Goal: Obtain resource: Download file/media

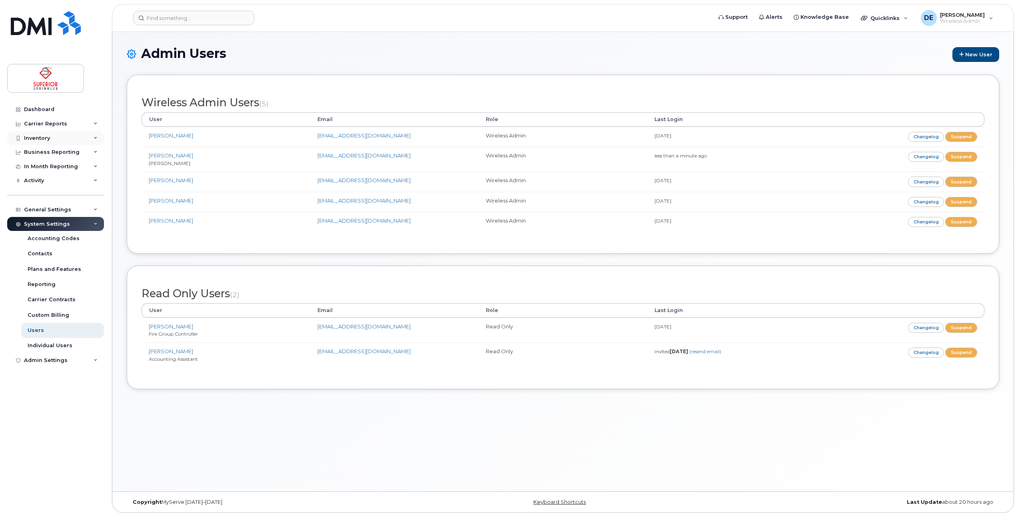
click at [48, 144] on div "Inventory" at bounding box center [55, 138] width 97 height 14
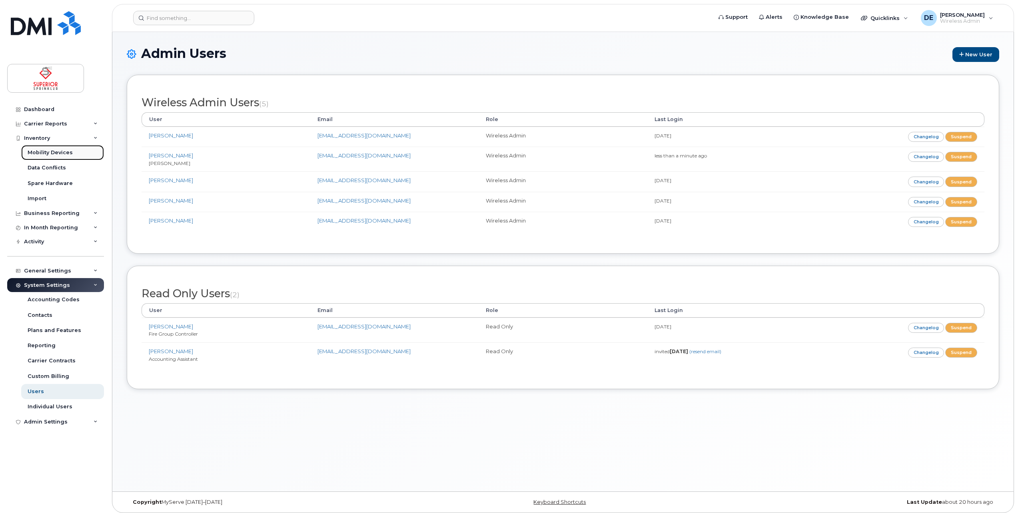
click at [61, 152] on div "Mobility Devices" at bounding box center [50, 152] width 45 height 7
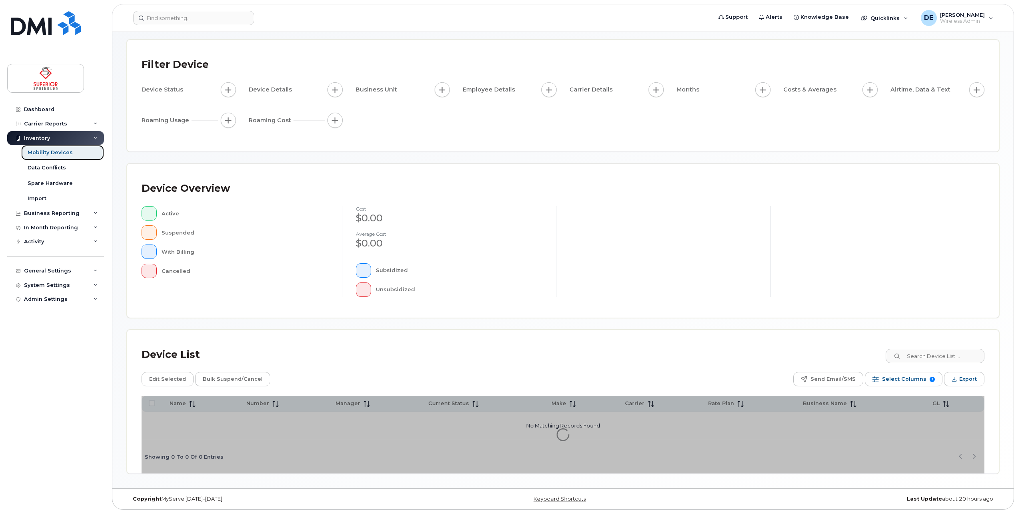
scroll to position [36, 0]
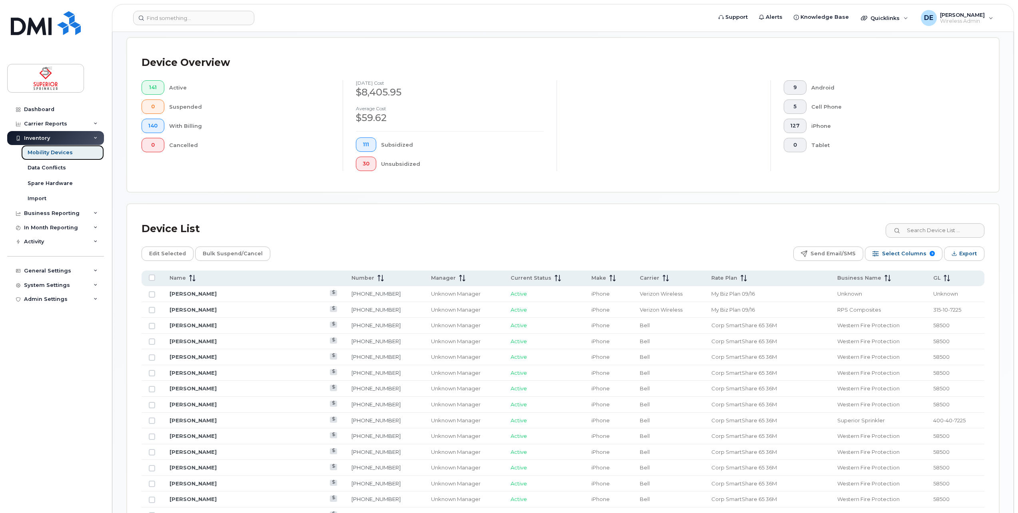
scroll to position [196, 0]
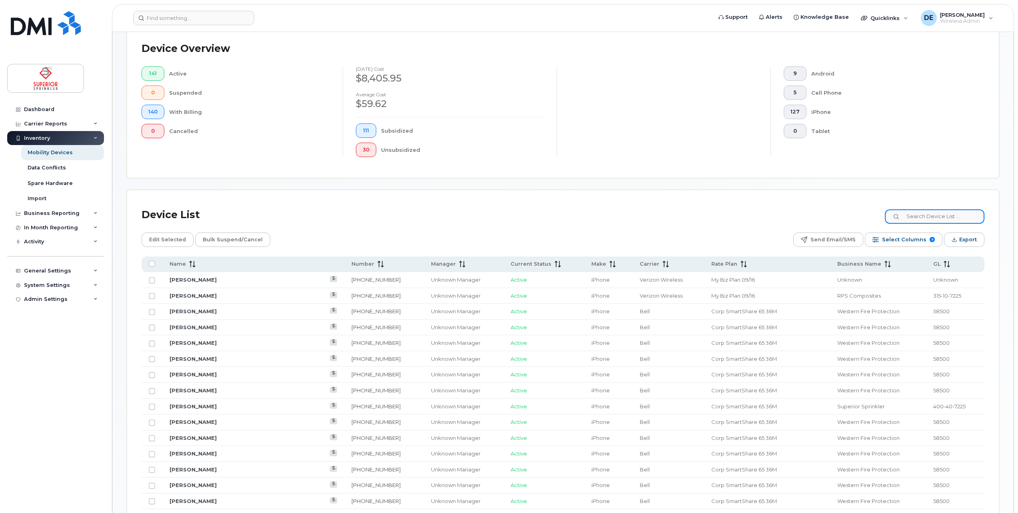
click at [935, 220] on input at bounding box center [935, 217] width 100 height 14
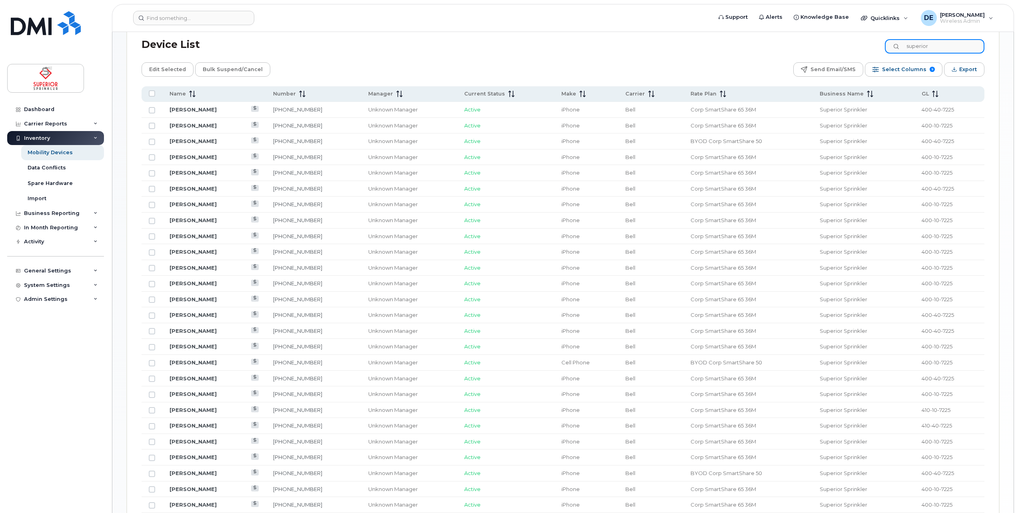
scroll to position [356, 0]
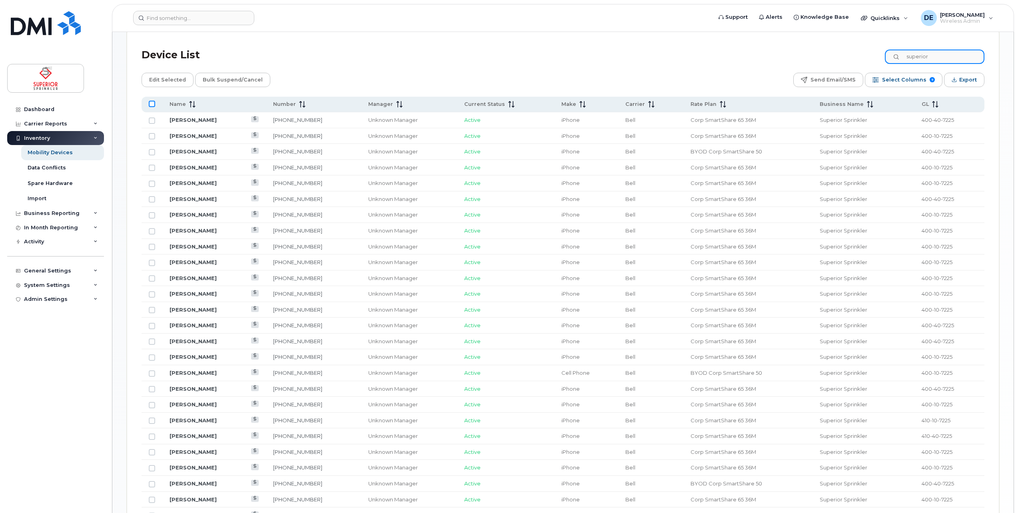
type input "superior"
click at [154, 104] on input "All items unselected" at bounding box center [152, 104] width 6 height 6
checkbox input "true"
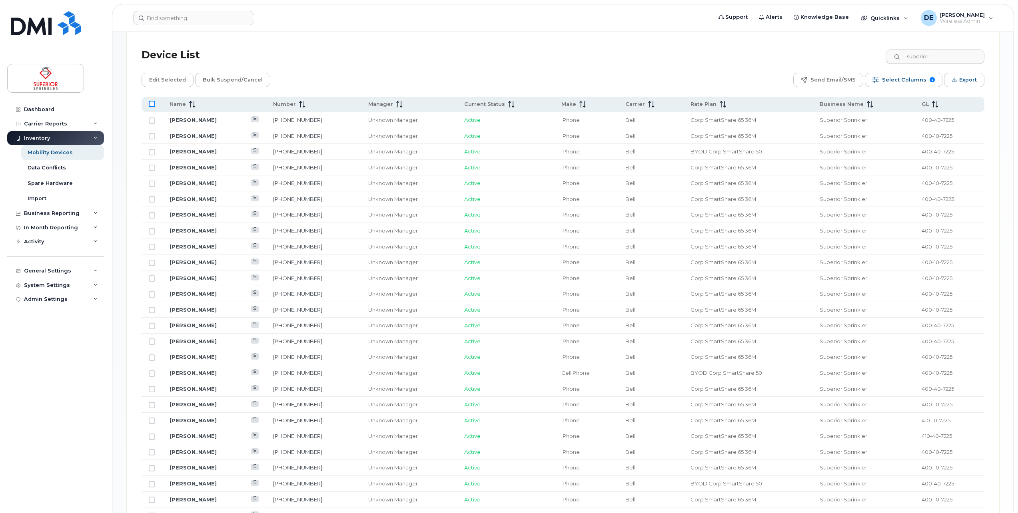
checkbox input "true"
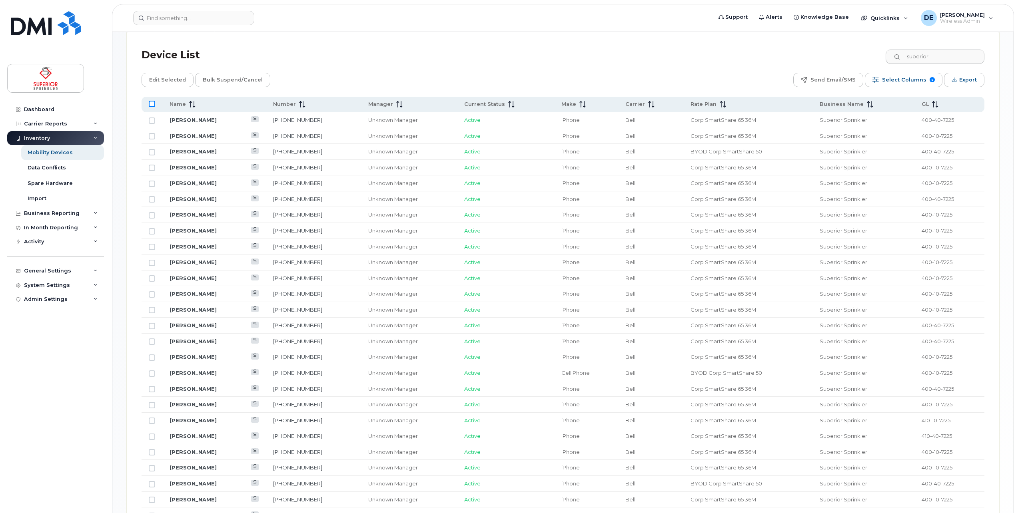
checkbox input "true"
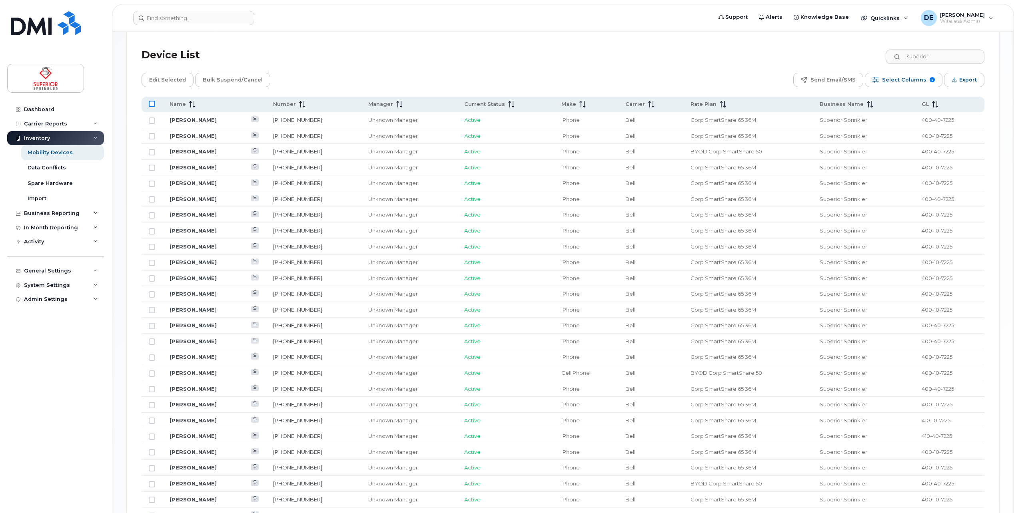
checkbox input "true"
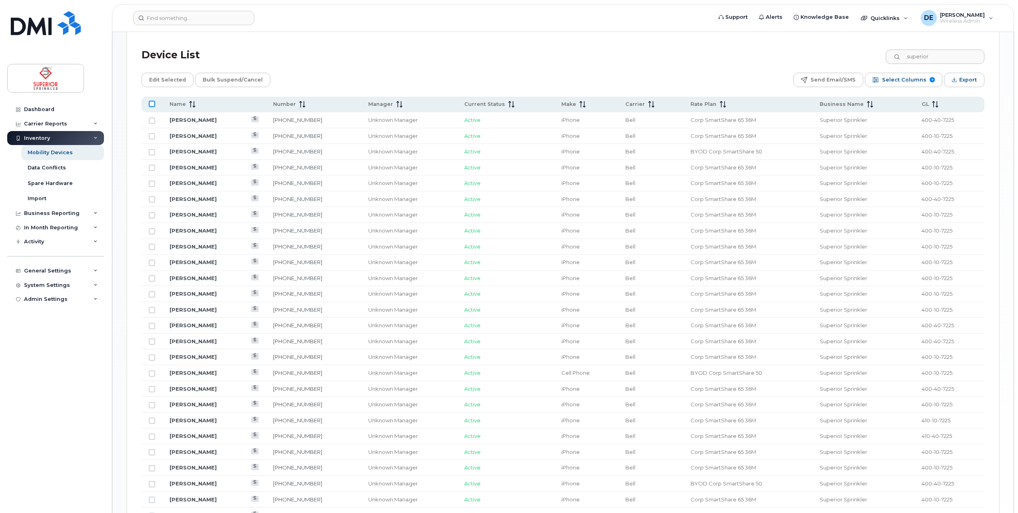
checkbox input "true"
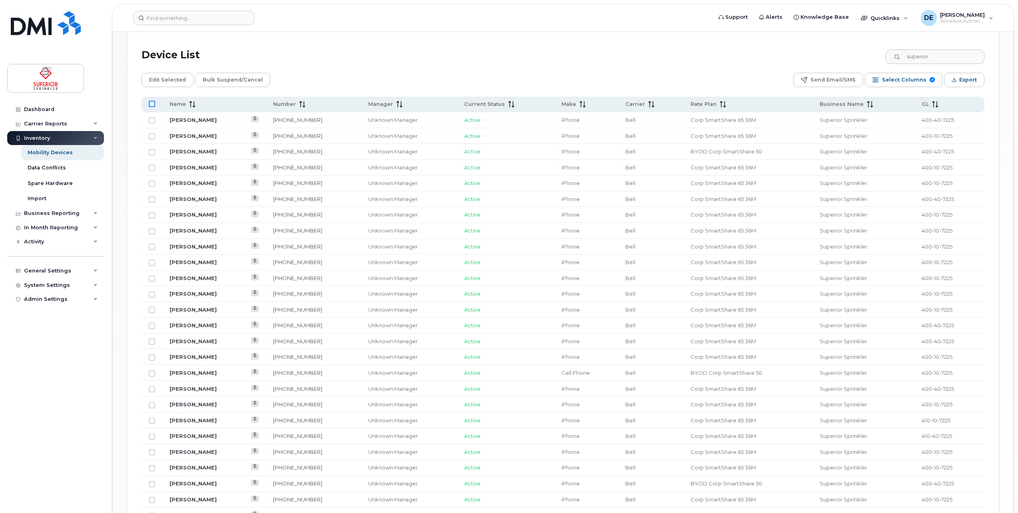
checkbox input "true"
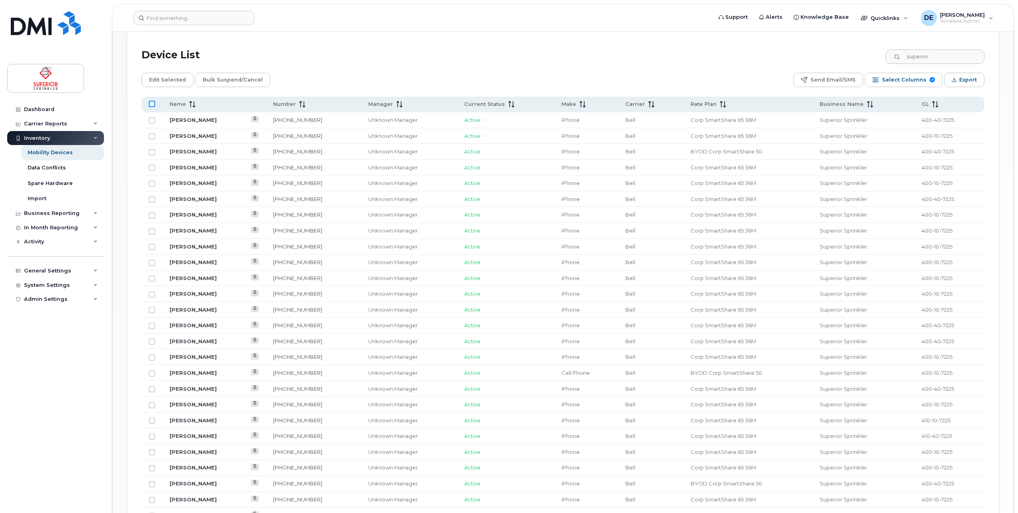
checkbox input "true"
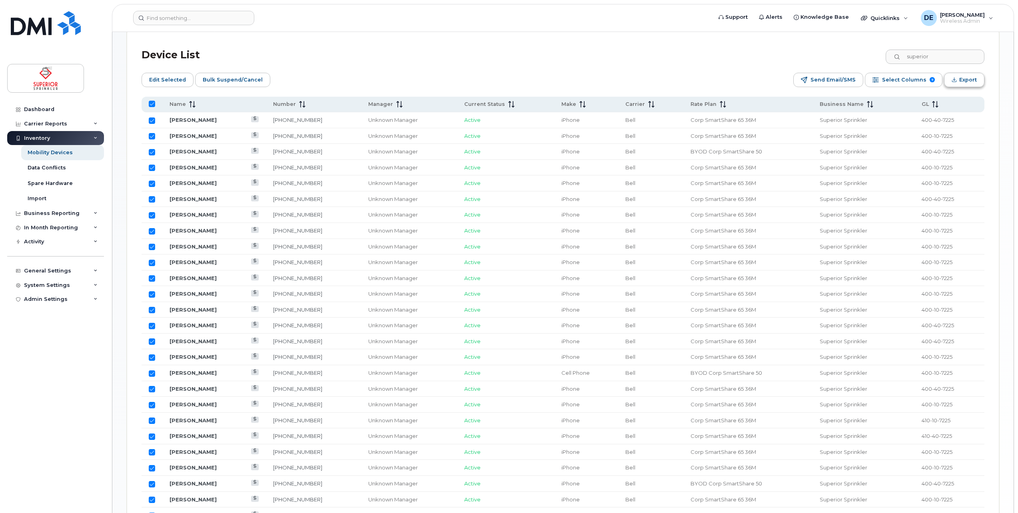
click at [963, 83] on span "Export" at bounding box center [968, 80] width 18 height 12
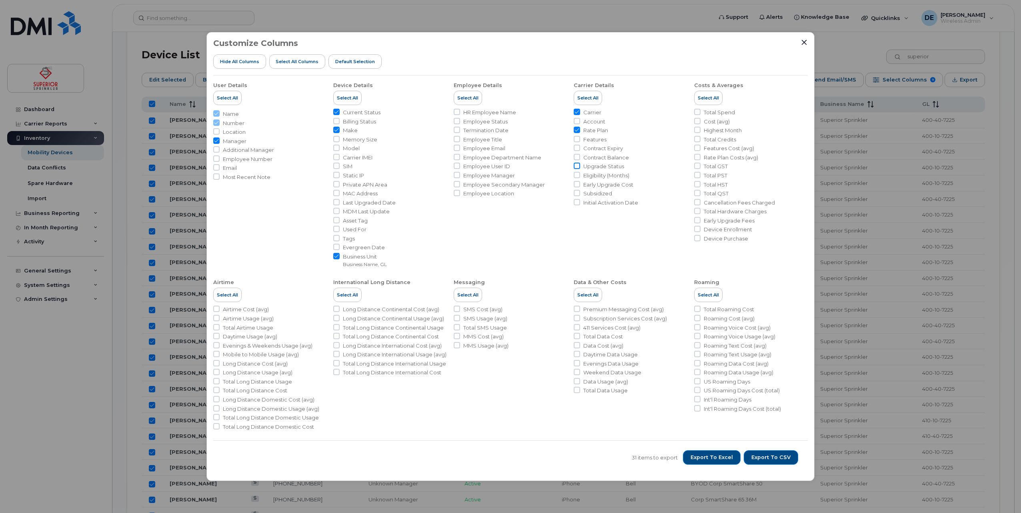
click at [577, 168] on input "Upgrade Status" at bounding box center [576, 166] width 6 height 6
checkbox input "true"
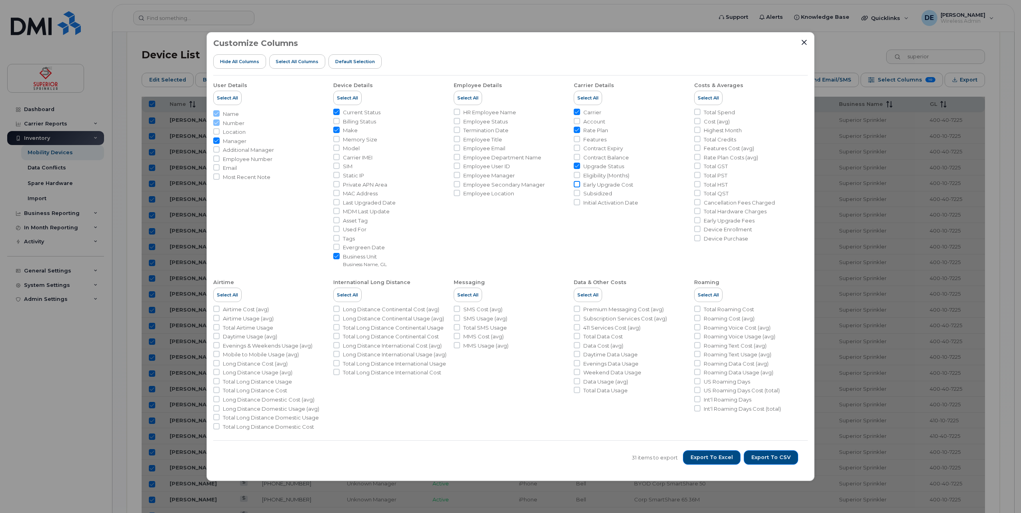
click at [578, 184] on input "Early Upgrade Cost" at bounding box center [576, 184] width 6 height 6
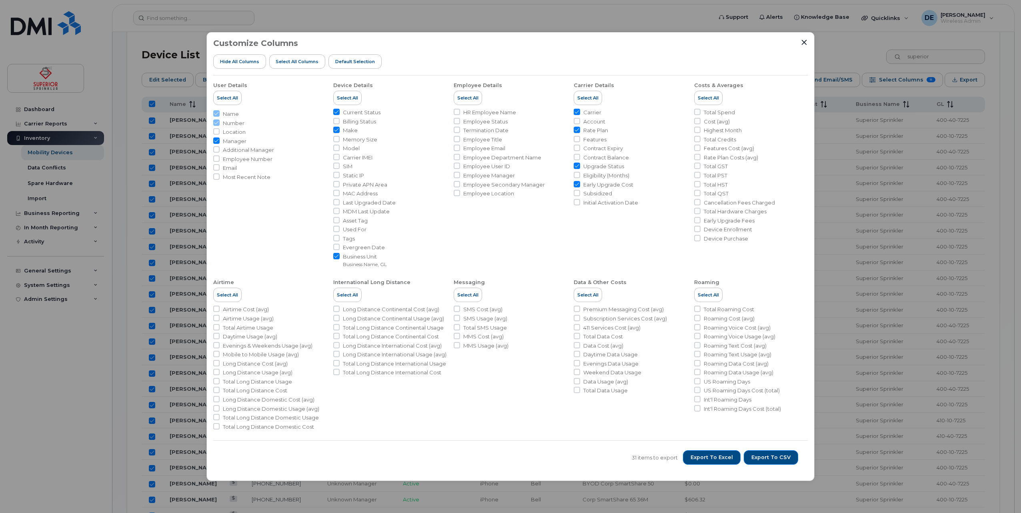
click at [577, 186] on input "Early Upgrade Cost" at bounding box center [576, 184] width 6 height 6
checkbox input "false"
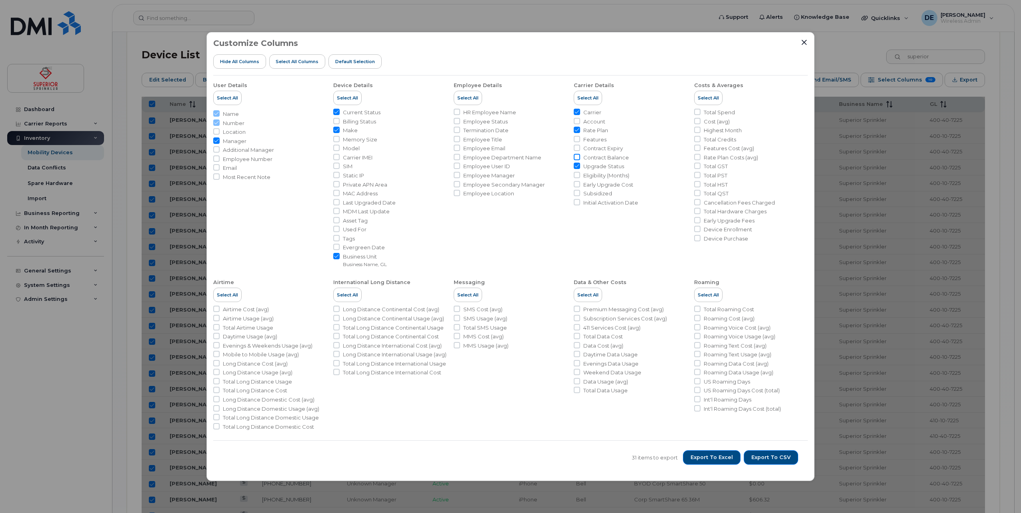
click at [577, 156] on input "Contract Balance" at bounding box center [576, 157] width 6 height 6
checkbox input "true"
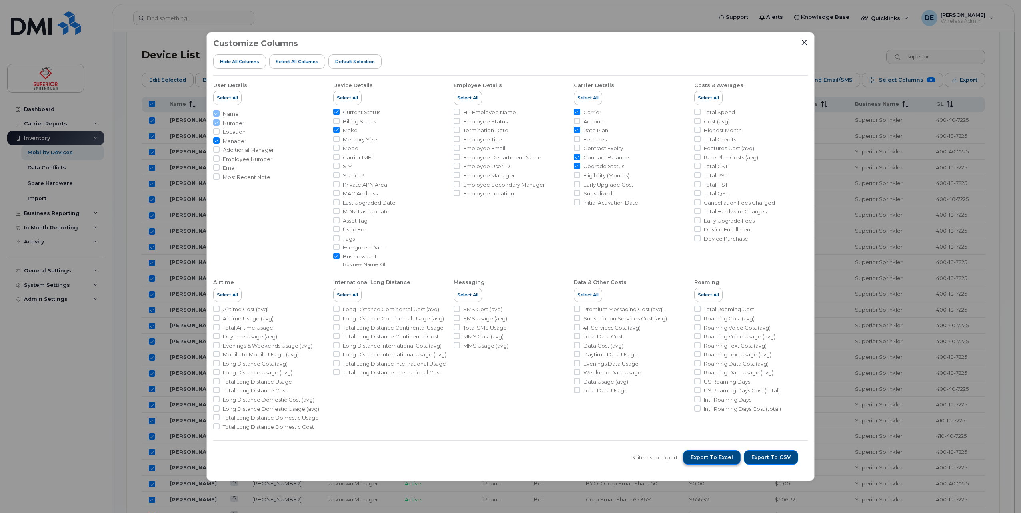
click at [728, 457] on span "Export to Excel" at bounding box center [711, 457] width 42 height 7
click at [802, 46] on div "Customize Columns Hide All Columns Select all Columns Default Selection" at bounding box center [510, 57] width 594 height 37
click at [805, 42] on icon "Close" at bounding box center [803, 42] width 5 height 5
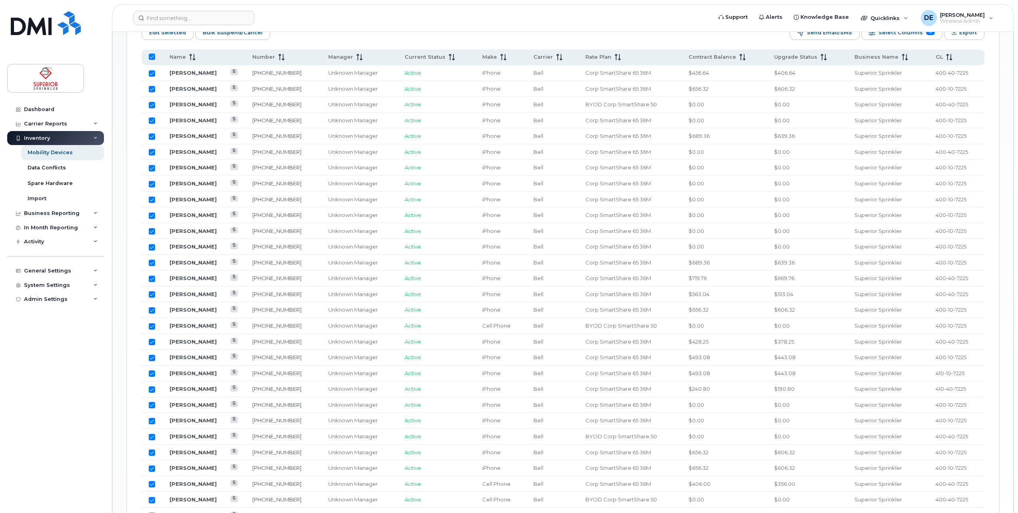
scroll to position [436, 0]
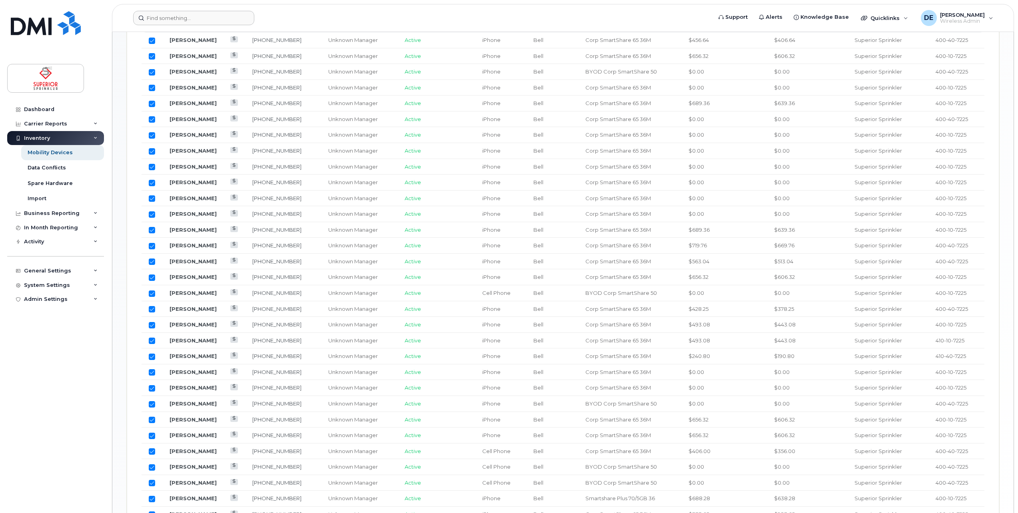
drag, startPoint x: 437, startPoint y: 14, endPoint x: 451, endPoint y: 12, distance: 13.7
click at [437, 14] on form at bounding box center [419, 18] width 573 height 14
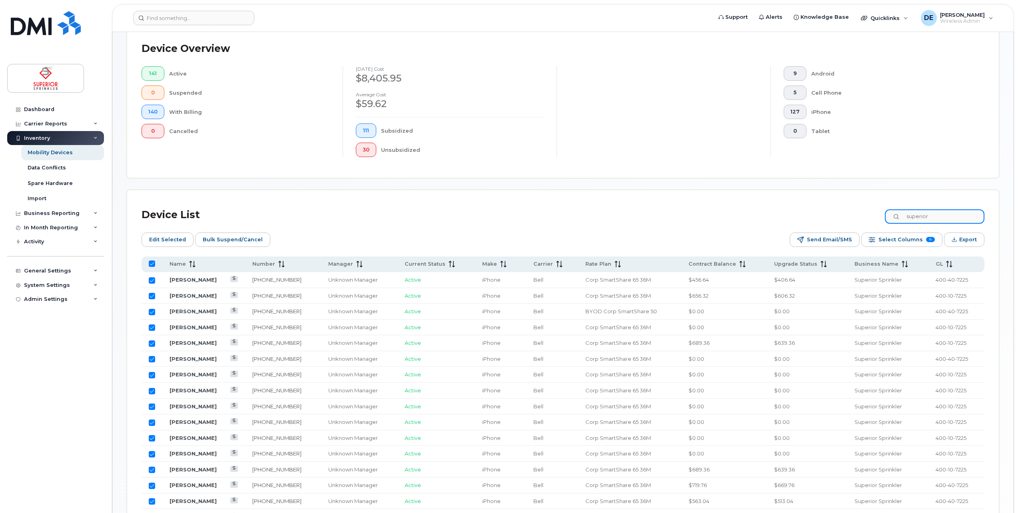
click at [934, 215] on input "superior" at bounding box center [935, 217] width 100 height 14
click at [868, 207] on div "Device List superior" at bounding box center [563, 215] width 843 height 21
paste input "4374408098"
type input "4374408098"
checkbox input "false"
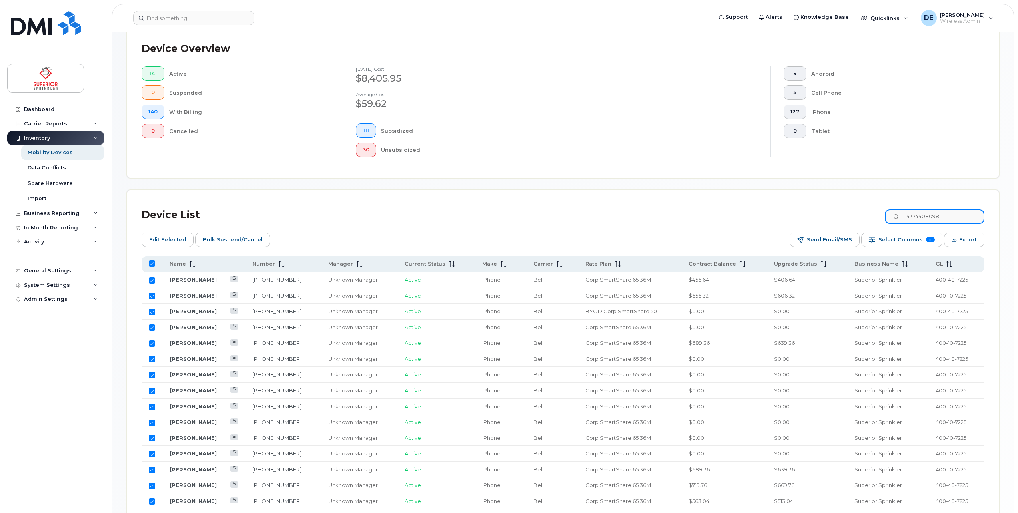
scroll to position [57, 0]
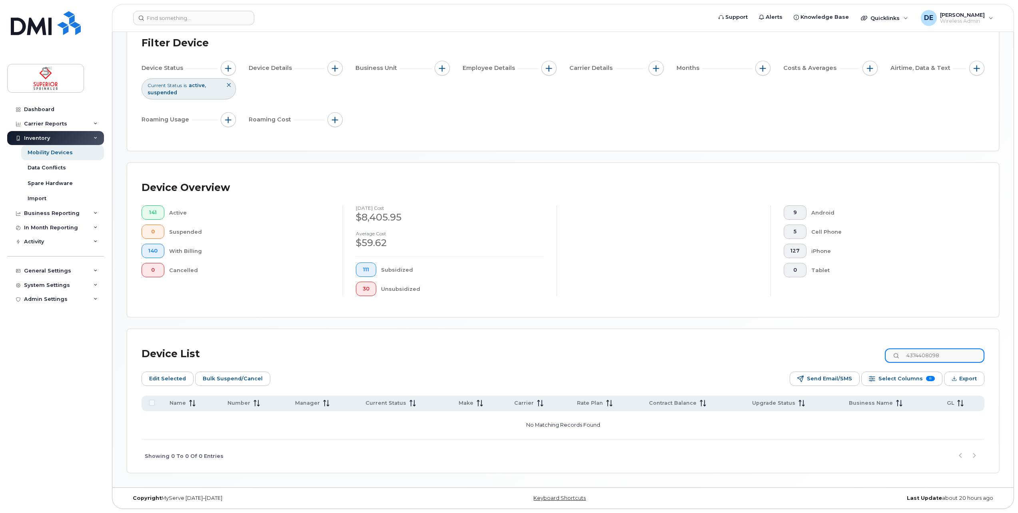
click at [922, 353] on input "4374408098" at bounding box center [935, 356] width 100 height 14
type input "[PHONE_NUMBER]"
drag, startPoint x: 962, startPoint y: 354, endPoint x: 834, endPoint y: 357, distance: 127.6
click at [837, 357] on div "Device List [PHONE_NUMBER]" at bounding box center [563, 354] width 843 height 21
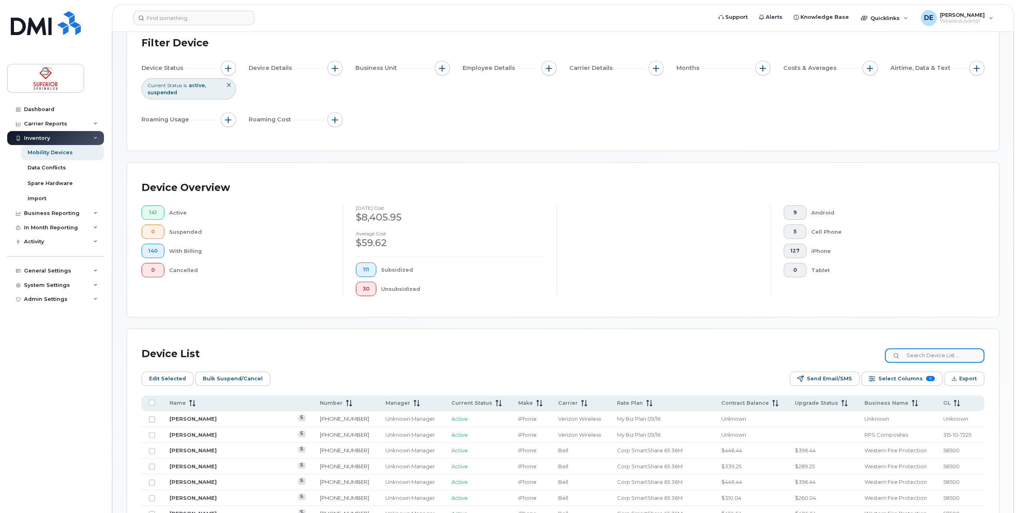
scroll to position [196, 0]
